Goal: Navigation & Orientation: Find specific page/section

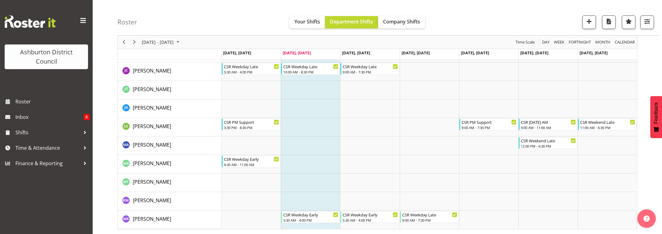
scroll to position [41, 0]
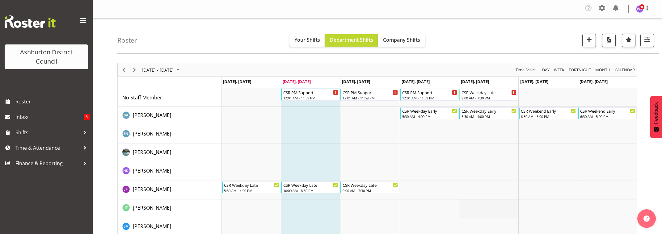
scroll to position [52, 0]
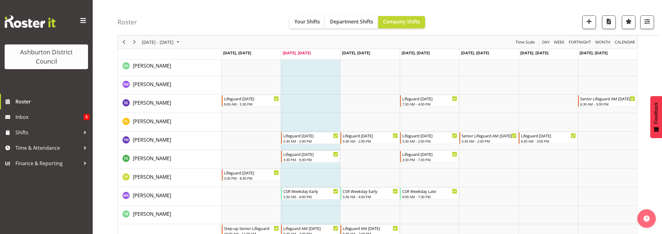
scroll to position [1217, 0]
